Goal: Transaction & Acquisition: Purchase product/service

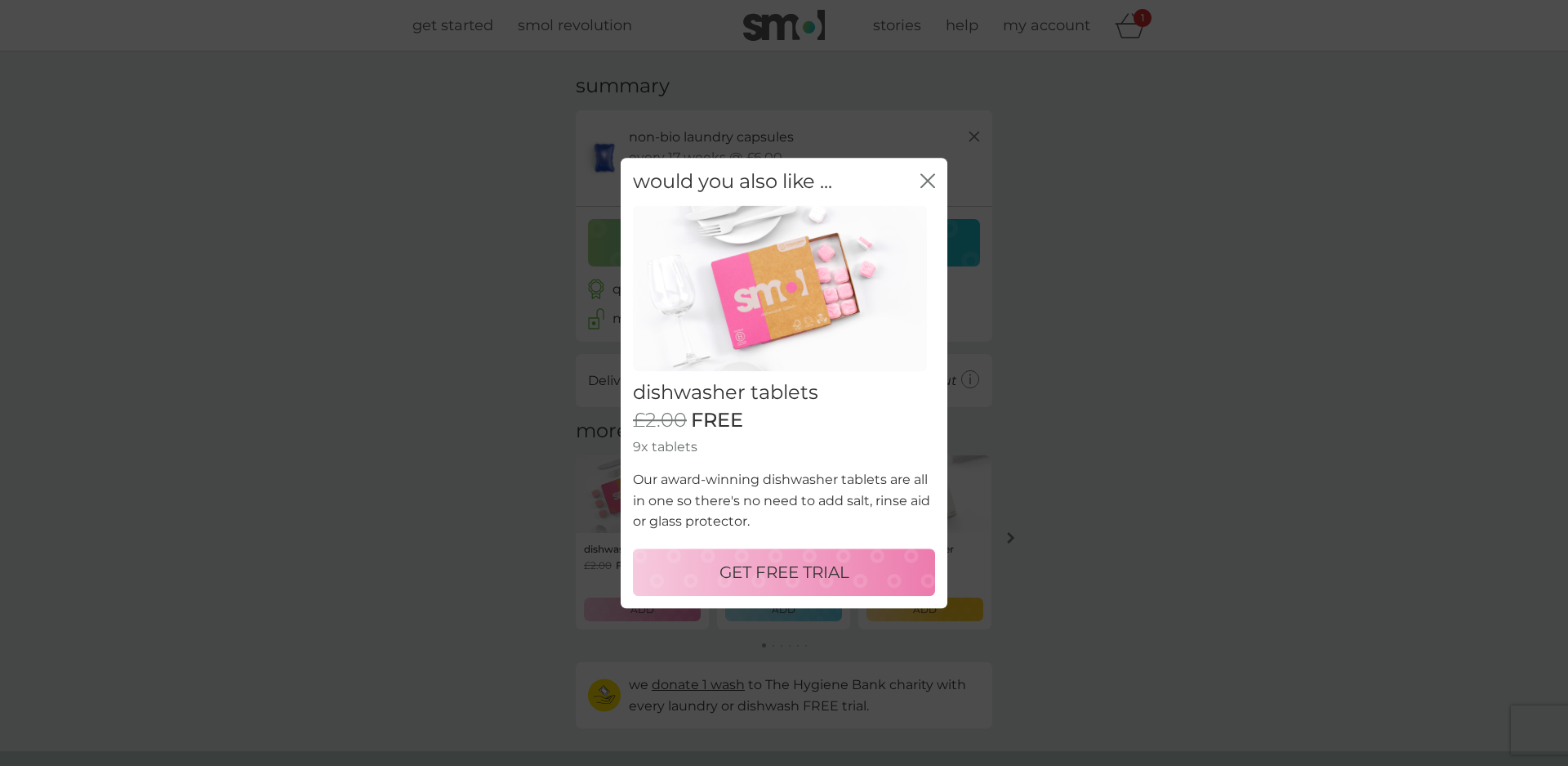
click at [779, 570] on p "GET FREE TRIAL" at bounding box center [784, 572] width 130 height 26
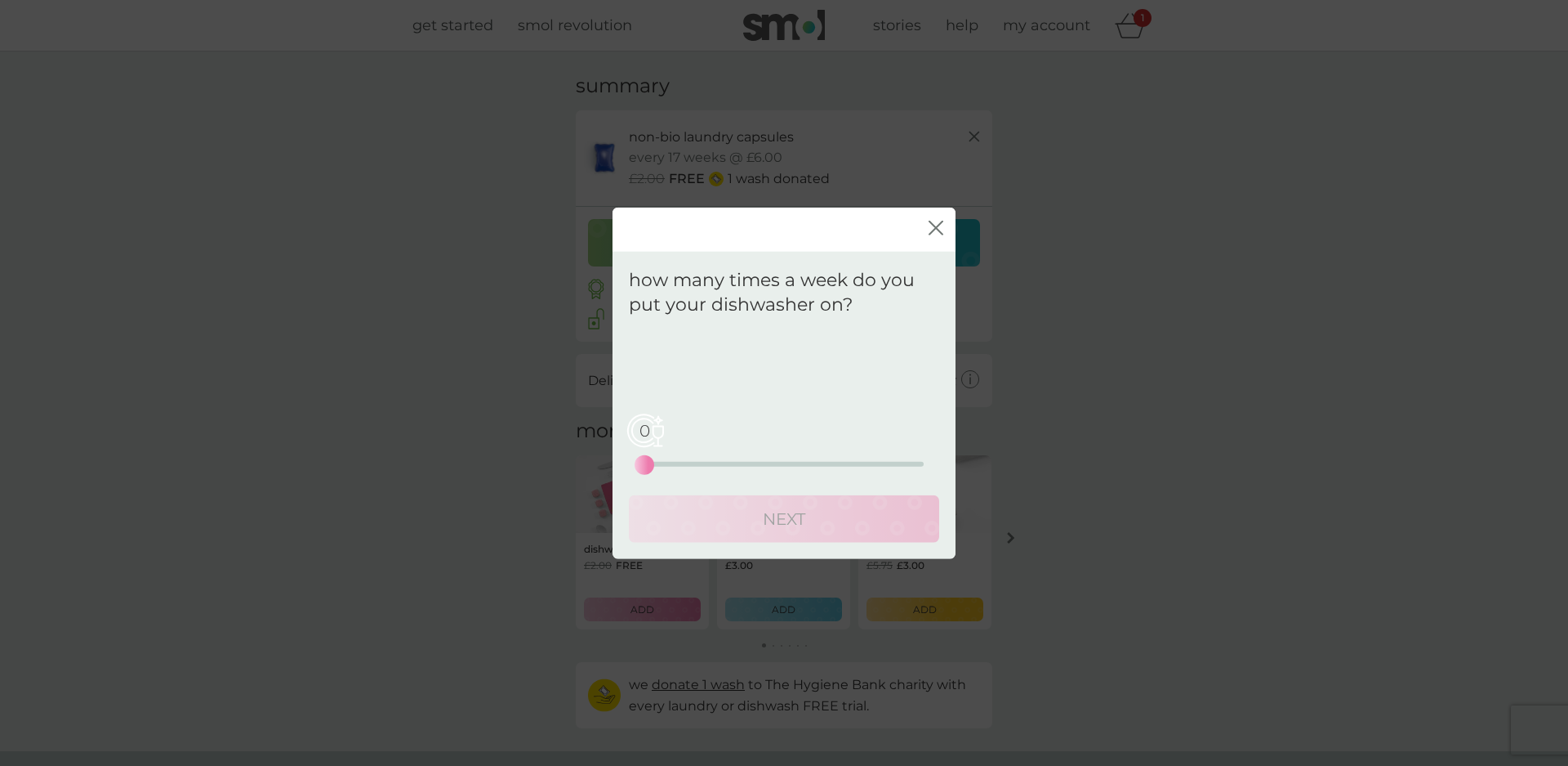
click at [666, 456] on div "0 0 12.5 25" at bounding box center [784, 442] width 280 height 66
click at [657, 458] on div "0 0 12.5 25" at bounding box center [784, 442] width 280 height 66
click at [670, 462] on div "2 0 12.5 25" at bounding box center [784, 464] width 280 height 5
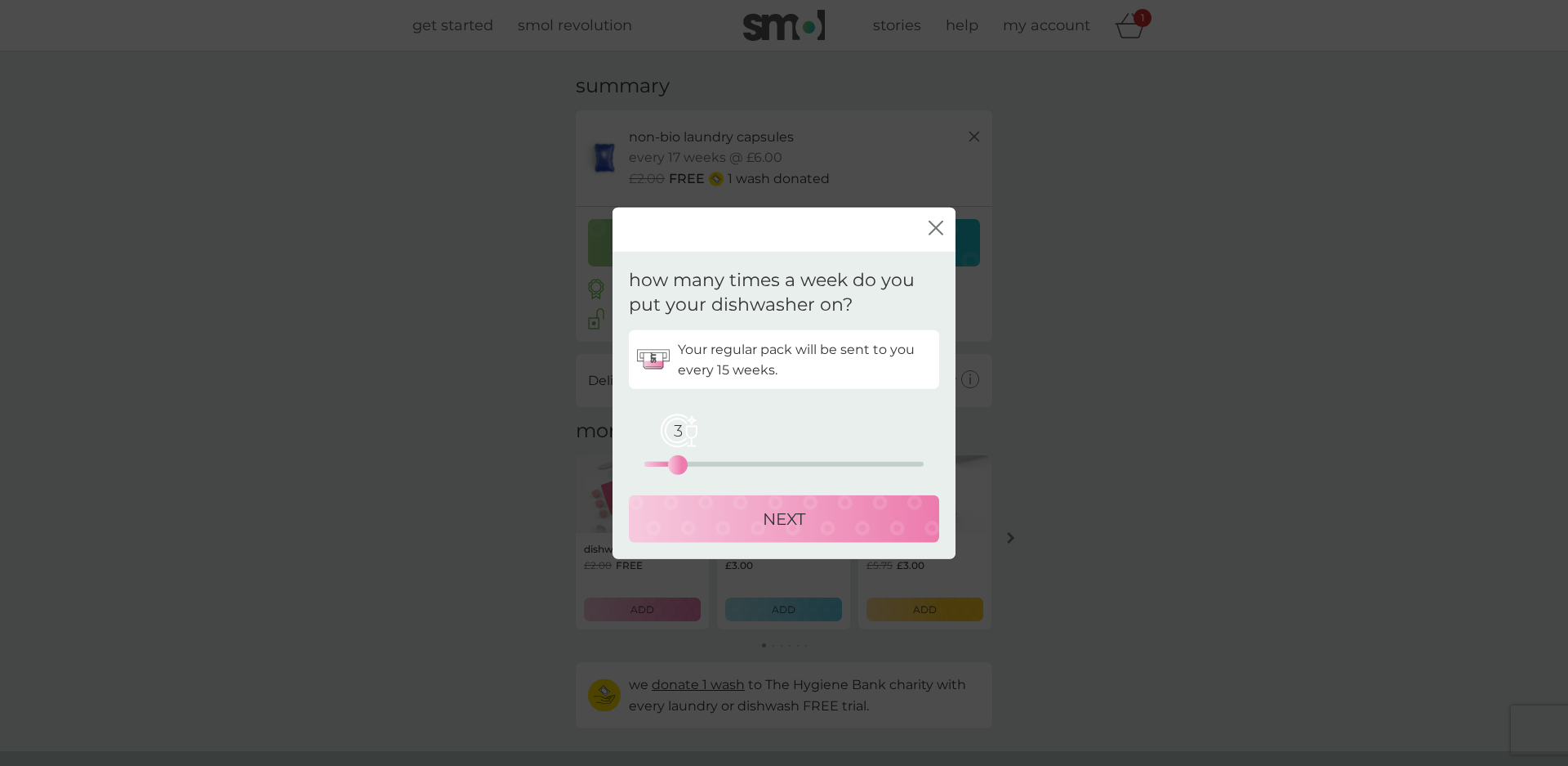
click at [682, 462] on div "3 0 12.5 25" at bounding box center [784, 464] width 280 height 5
click at [690, 462] on div "3 0 12.5 25" at bounding box center [784, 464] width 280 height 5
click at [705, 462] on div "5 0 12.5 25" at bounding box center [784, 464] width 280 height 5
click at [795, 516] on p "NEXT" at bounding box center [784, 518] width 42 height 26
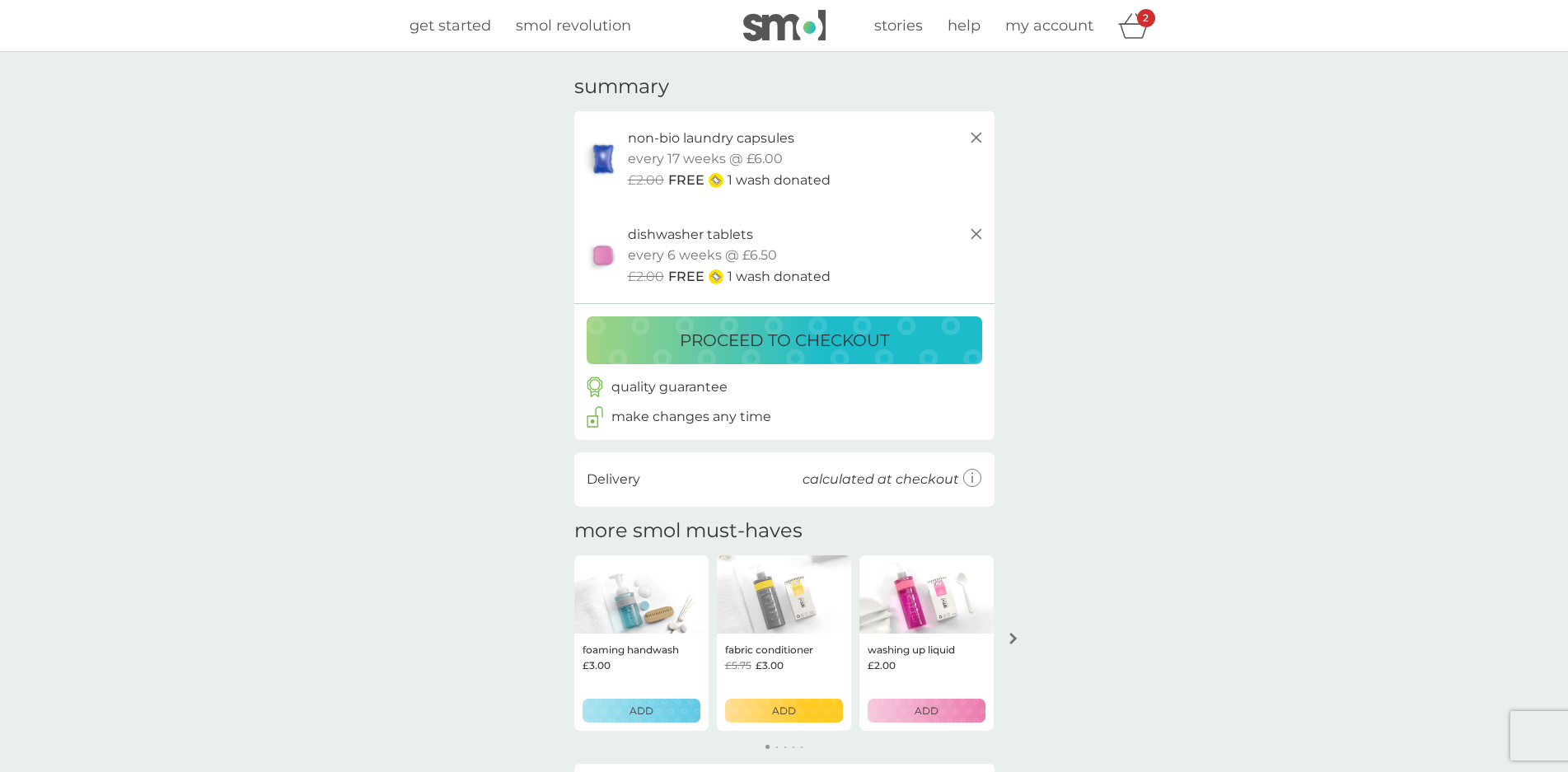
click at [785, 339] on p "proceed to checkout" at bounding box center [784, 340] width 209 height 26
